Goal: Information Seeking & Learning: Understand process/instructions

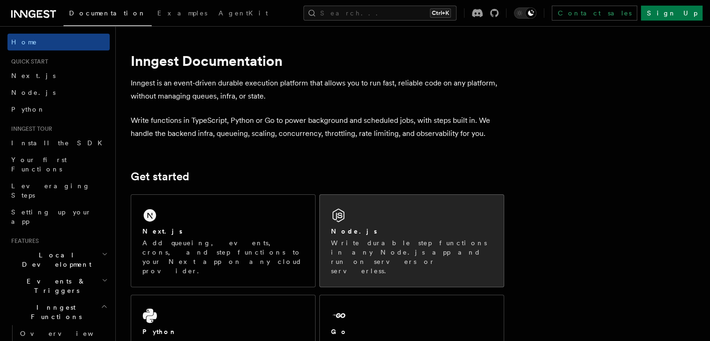
click at [364, 217] on div "Node.js Write durable step functions in any Node.js app and run on servers or s…" at bounding box center [412, 241] width 184 height 92
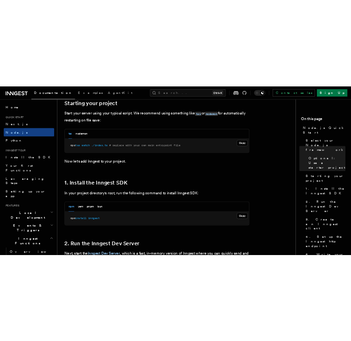
scroll to position [465, 0]
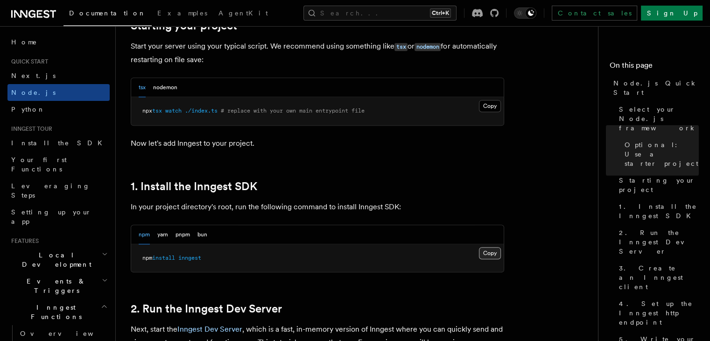
click at [492, 251] on button "Copy Copied" at bounding box center [490, 253] width 22 height 12
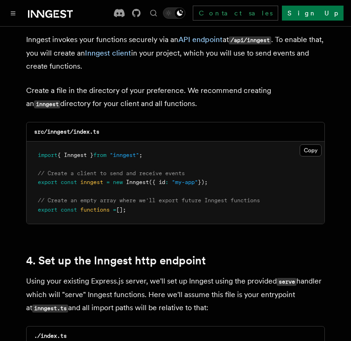
scroll to position [1218, 0]
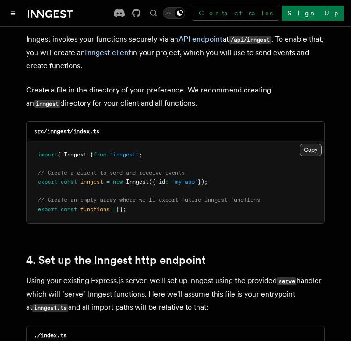
click at [310, 144] on button "Copy Copied" at bounding box center [311, 150] width 22 height 12
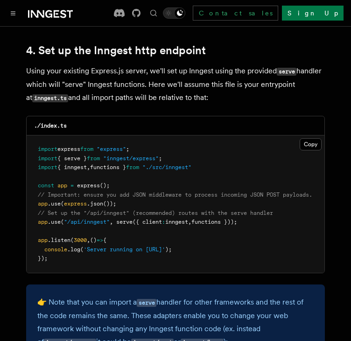
scroll to position [1429, 0]
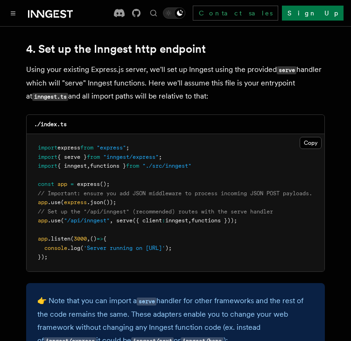
drag, startPoint x: 250, startPoint y: 210, endPoint x: 118, endPoint y: 211, distance: 132.6
click at [118, 211] on pre "import express from "express" ; import { serve } from "inngest/express" ; impor…" at bounding box center [176, 202] width 298 height 137
copy span "serve ({ client : inngest , functions }));"
